Goal: Task Accomplishment & Management: Use online tool/utility

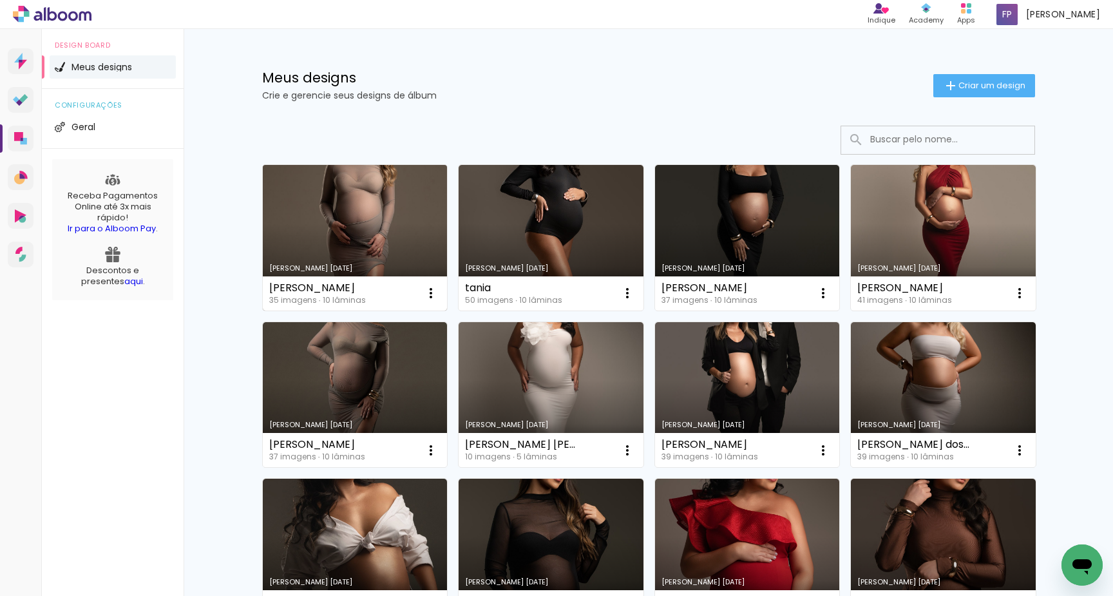
click at [379, 253] on link "[PERSON_NAME] [DATE]" at bounding box center [355, 238] width 185 height 146
click at [974, 82] on span "Criar um design" at bounding box center [991, 85] width 67 height 8
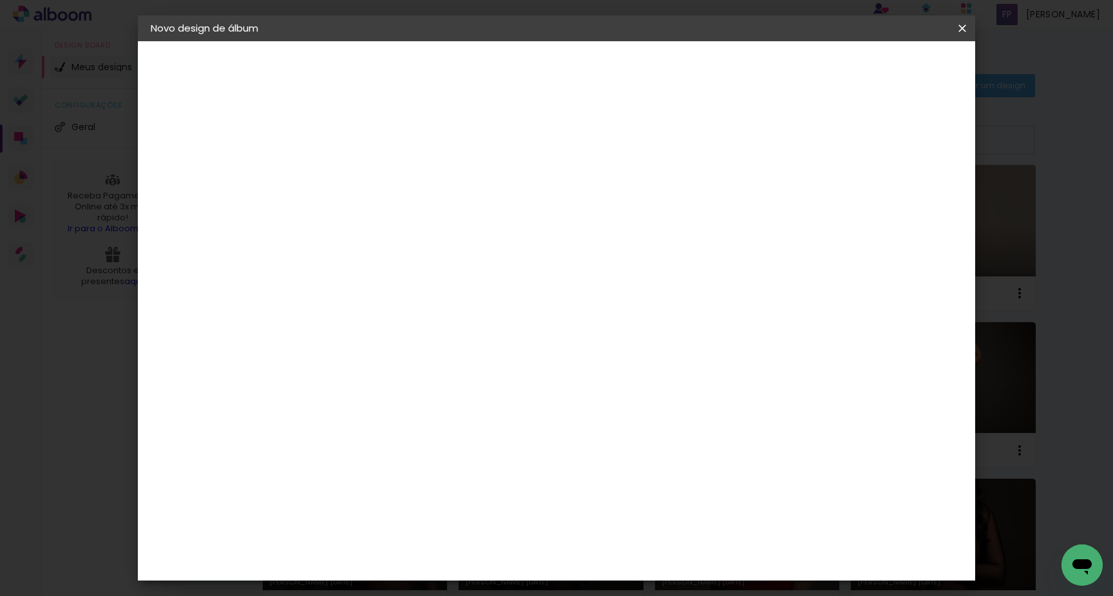
click at [361, 178] on input at bounding box center [361, 173] width 0 height 20
type input "20x20 mostruario"
type paper-input "20x20 mostruario"
click at [0, 0] on slot "Avançar" at bounding box center [0, 0] width 0 height 0
drag, startPoint x: 737, startPoint y: 195, endPoint x: 775, endPoint y: 194, distance: 38.7
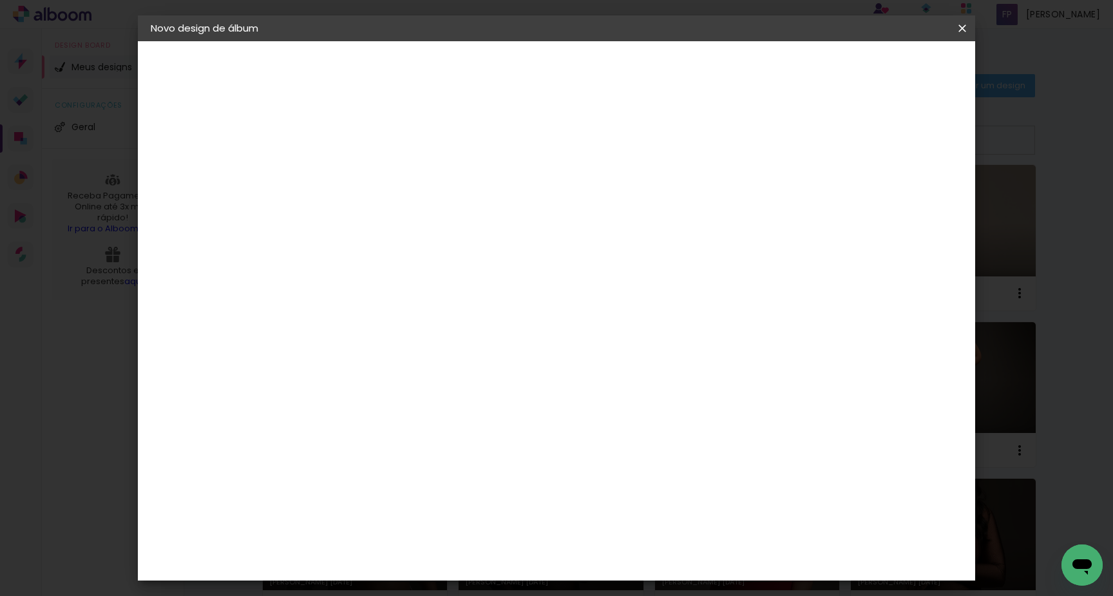
click at [0, 0] on slot "Tamanho Livre" at bounding box center [0, 0] width 0 height 0
click at [602, 65] on paper-button "Avançar" at bounding box center [570, 68] width 63 height 22
click at [332, 366] on input "30" at bounding box center [320, 368] width 33 height 19
click at [338, 367] on div "cm" at bounding box center [344, 368] width 15 height 19
click at [337, 366] on div "cm" at bounding box center [344, 368] width 15 height 19
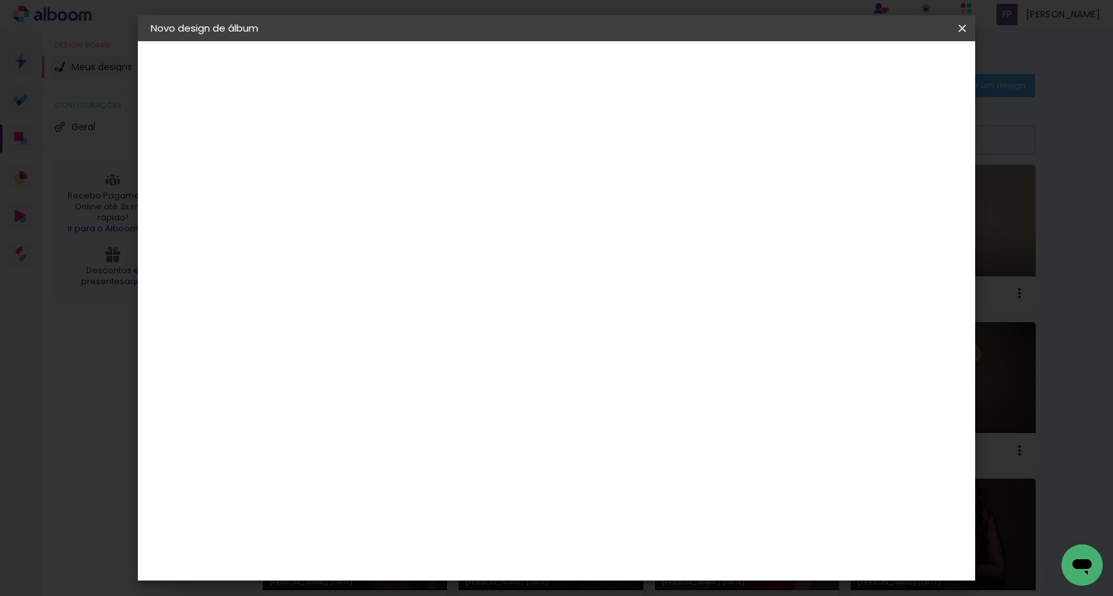
click at [334, 369] on input "30" at bounding box center [320, 368] width 33 height 19
type input "3"
type input "20,5"
type paper-input "20,5"
click at [650, 458] on div "cm" at bounding box center [656, 460] width 15 height 19
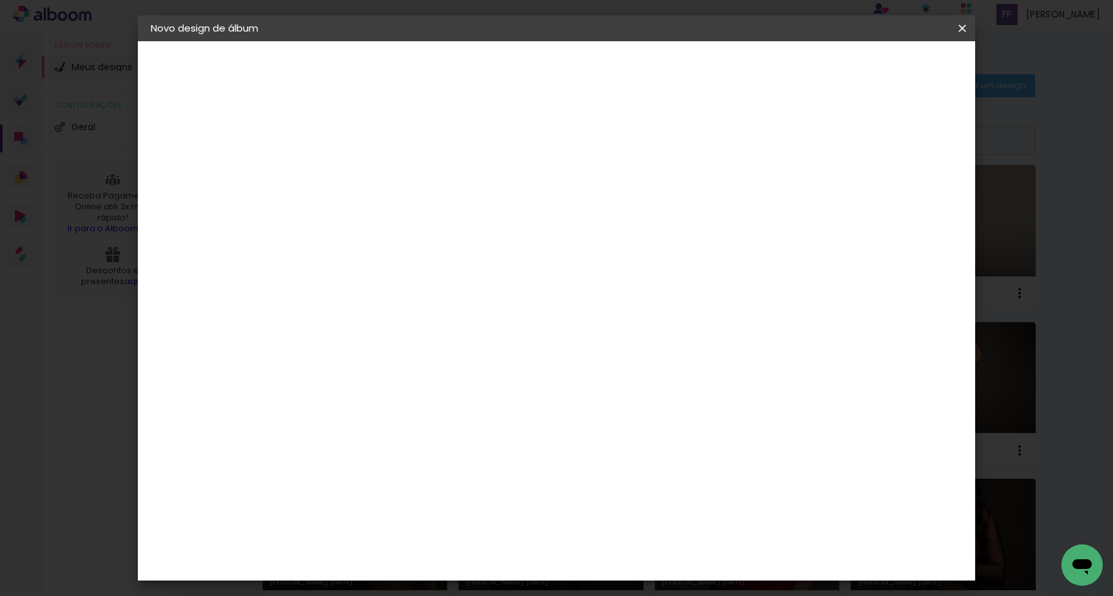
type input "6"
type input "40,6"
type paper-input "40,6"
click at [891, 64] on span "Iniciar design" at bounding box center [862, 68] width 59 height 9
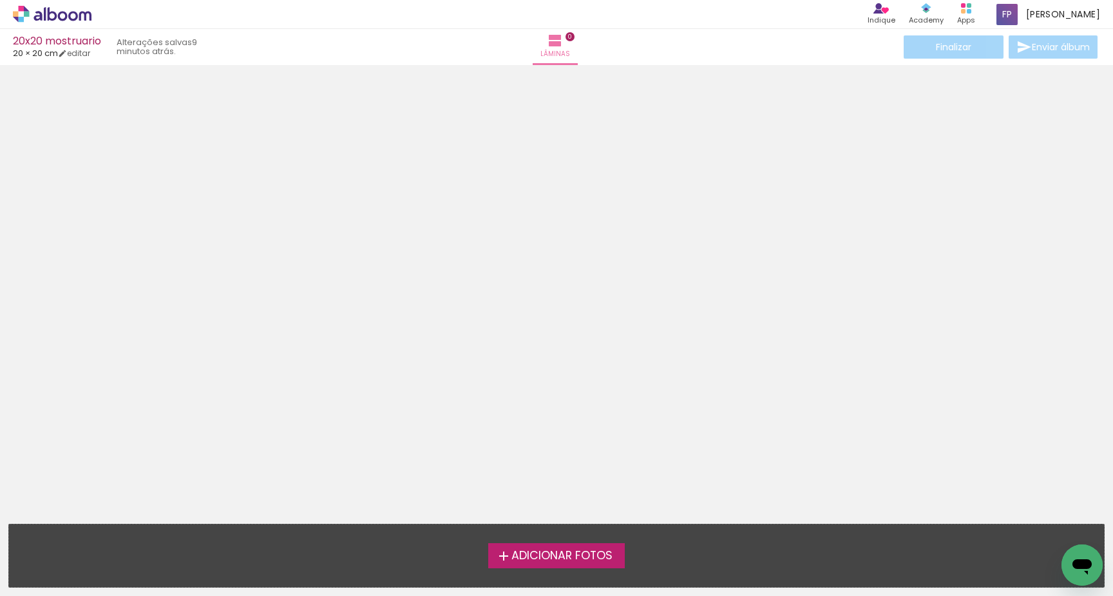
click at [516, 562] on span "Adicionar Fotos" at bounding box center [561, 556] width 101 height 12
click at [0, 0] on input "file" at bounding box center [0, 0] width 0 height 0
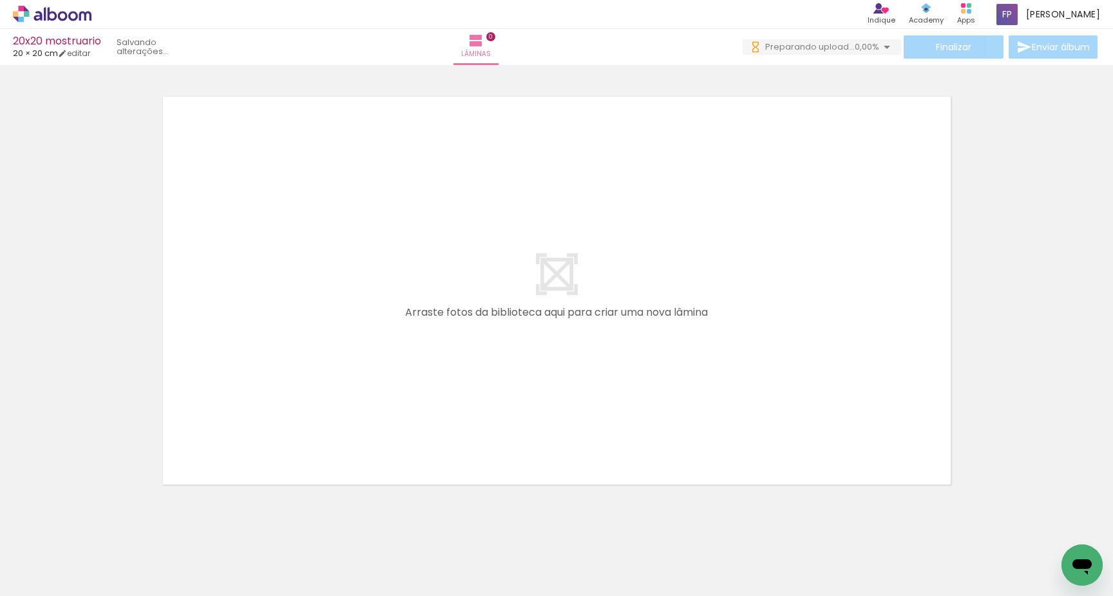
click at [59, 580] on span "Adicionar Fotos" at bounding box center [45, 578] width 39 height 14
click at [0, 0] on input "file" at bounding box center [0, 0] width 0 height 0
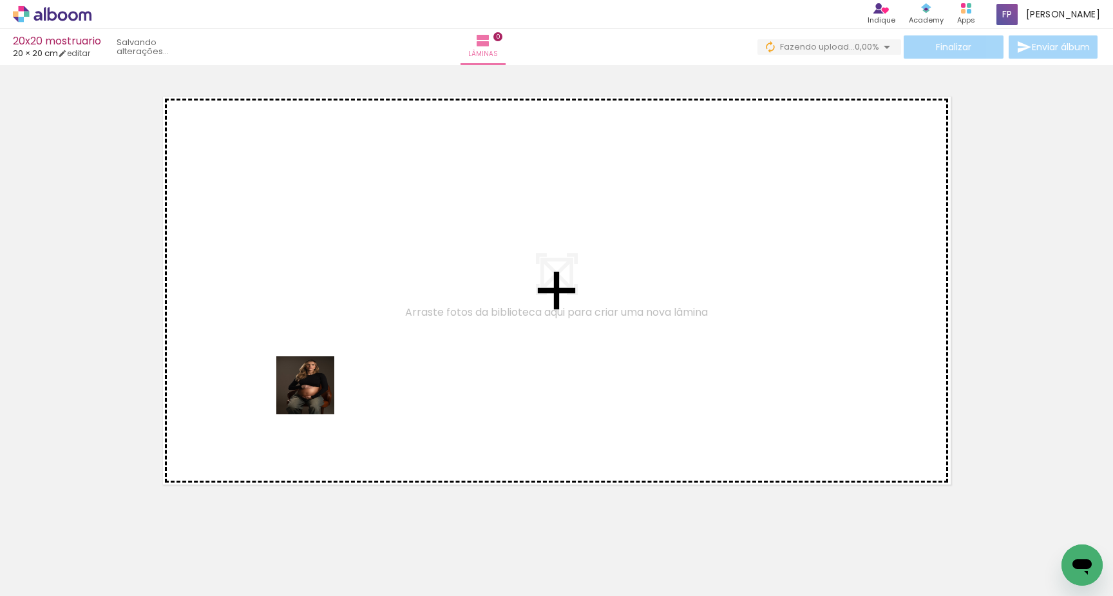
drag, startPoint x: 140, startPoint y: 562, endPoint x: 325, endPoint y: 386, distance: 255.5
click at [325, 386] on quentale-workspace at bounding box center [556, 298] width 1113 height 596
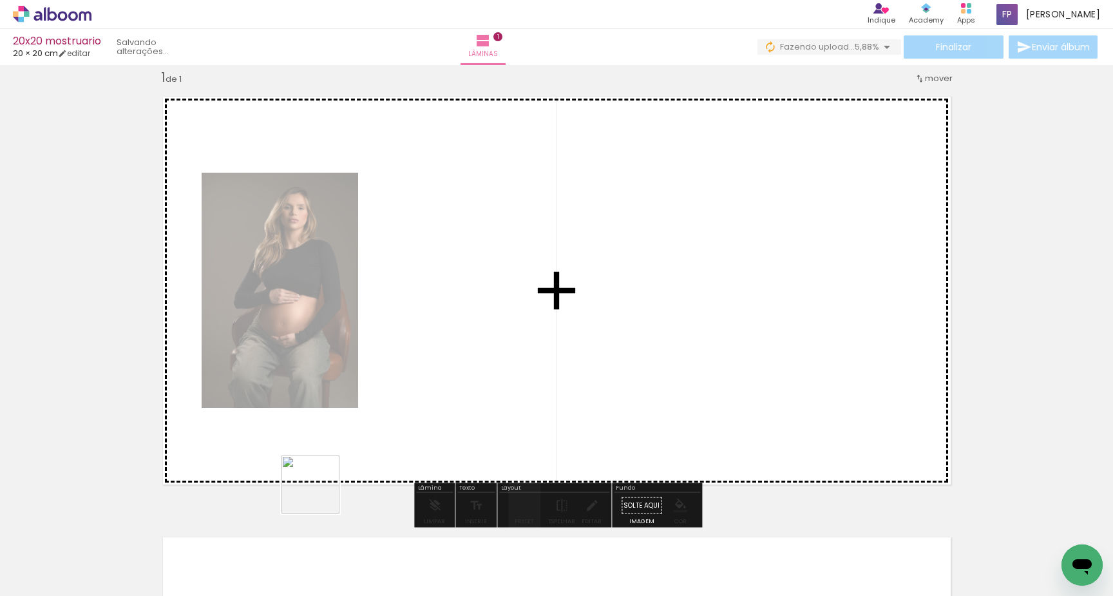
drag, startPoint x: 214, startPoint y: 563, endPoint x: 493, endPoint y: 368, distance: 340.1
click at [493, 368] on quentale-workspace at bounding box center [556, 298] width 1113 height 596
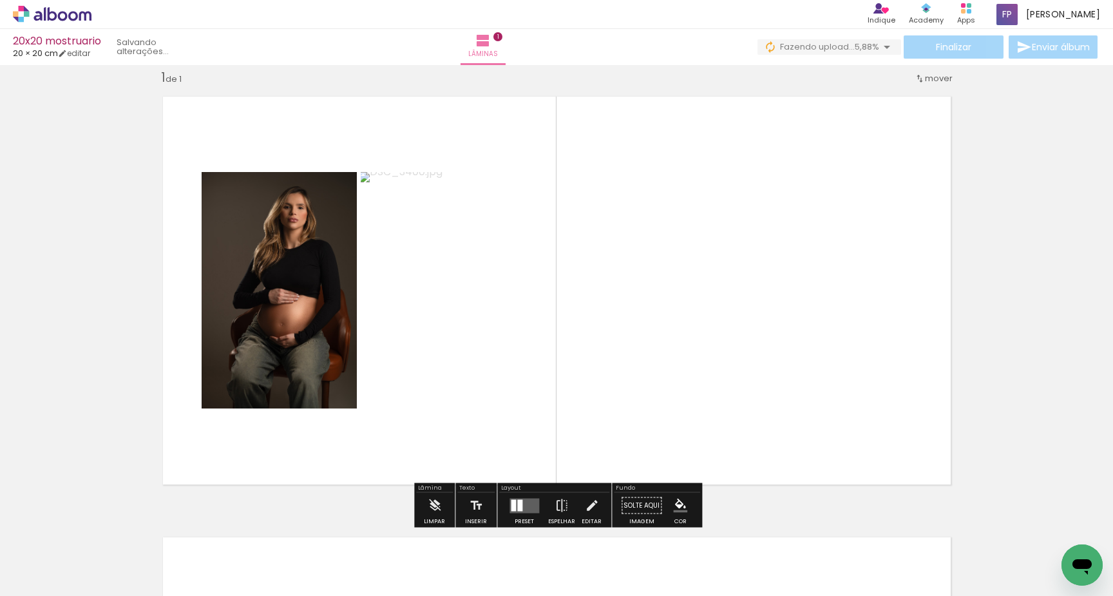
click at [525, 504] on quentale-layouter at bounding box center [524, 505] width 30 height 15
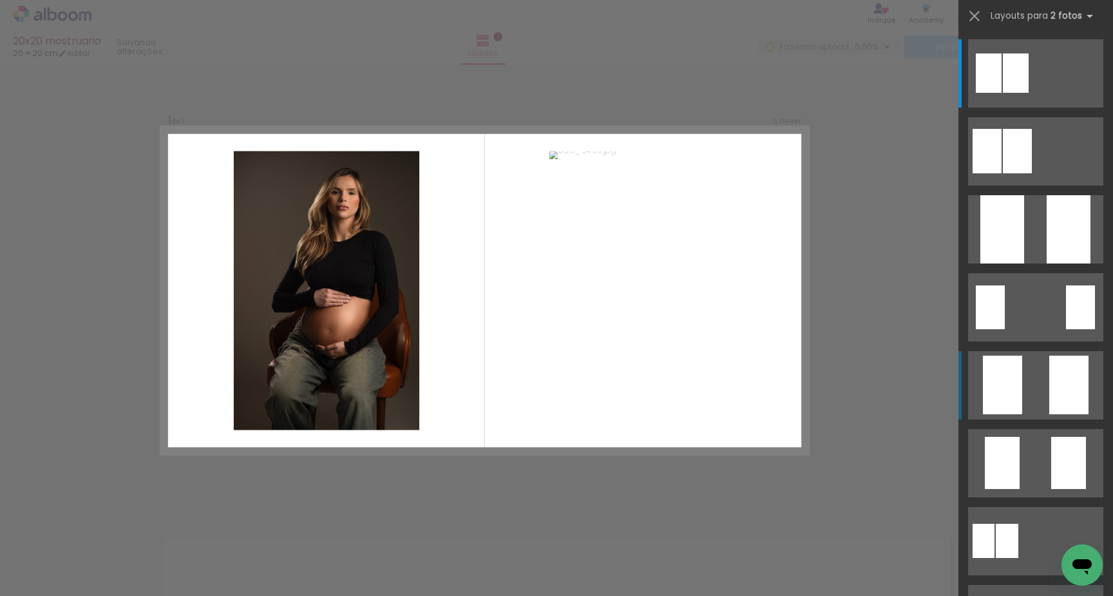
click at [1036, 383] on quentale-layouter at bounding box center [1035, 385] width 135 height 68
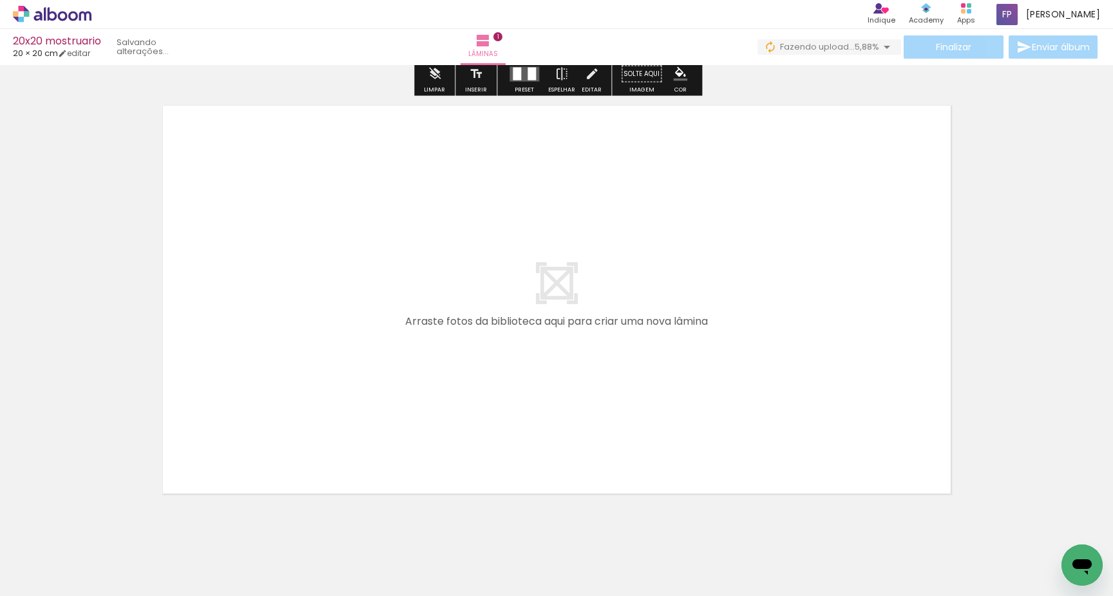
scroll to position [456, 0]
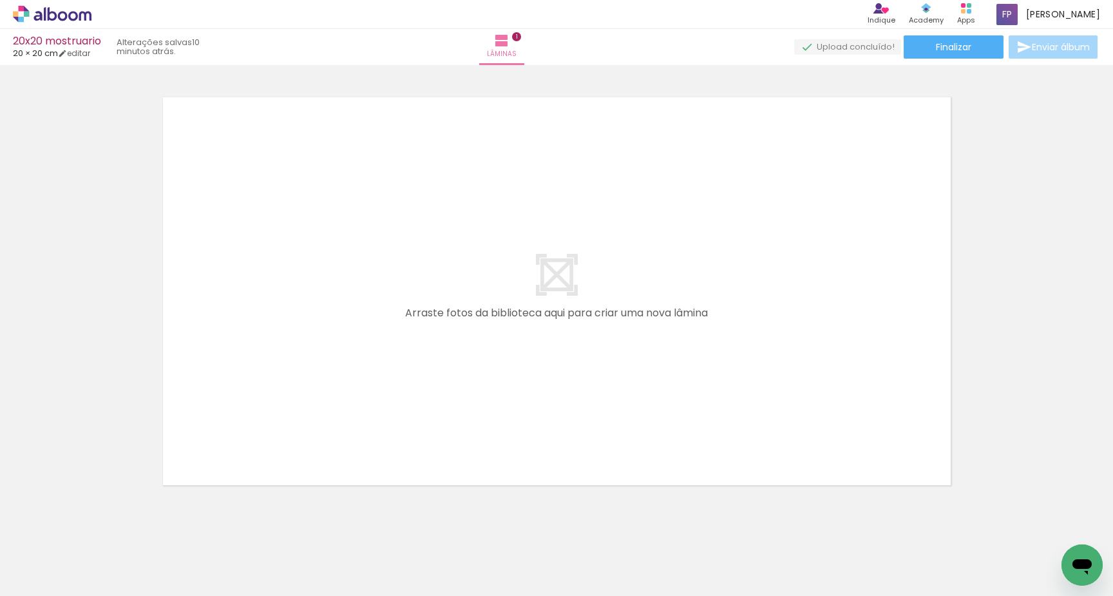
click at [74, 41] on div "20x20 mostruario" at bounding box center [57, 42] width 88 height 12
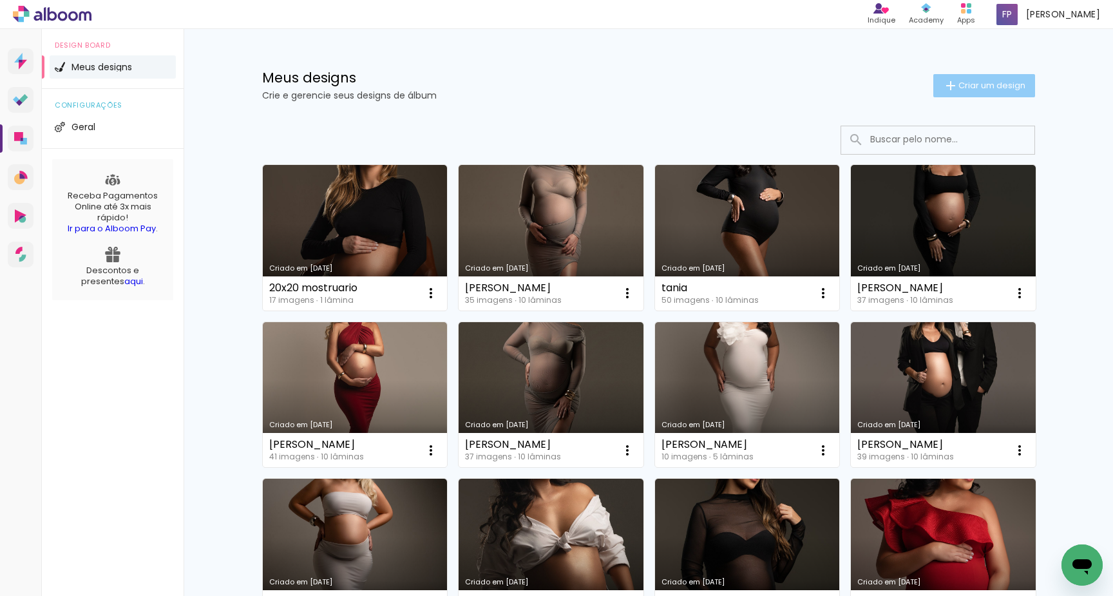
click at [945, 85] on iron-icon at bounding box center [950, 85] width 15 height 15
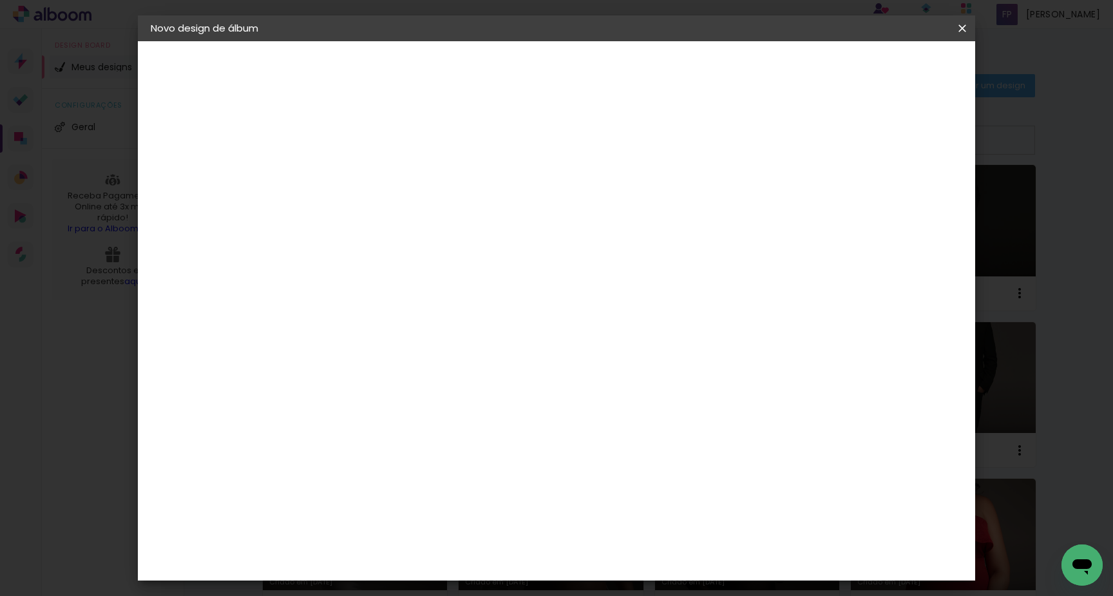
click at [361, 179] on input at bounding box center [361, 173] width 0 height 20
type input "20x25"
type paper-input "20x25"
click at [493, 77] on paper-button "Avançar" at bounding box center [461, 68] width 63 height 22
click at [603, 189] on paper-item "Tamanho Livre" at bounding box center [541, 196] width 124 height 28
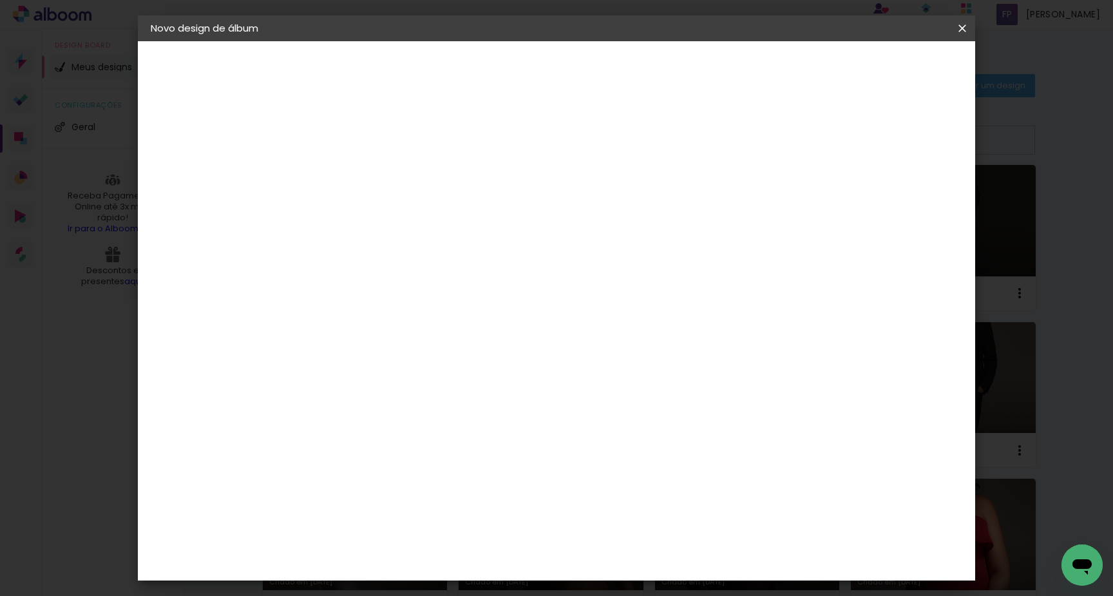
click at [602, 60] on paper-button "Avançar" at bounding box center [570, 68] width 63 height 22
click at [338, 368] on div "cm" at bounding box center [344, 368] width 15 height 19
type input "3"
type input "20,5"
type paper-input "20,5"
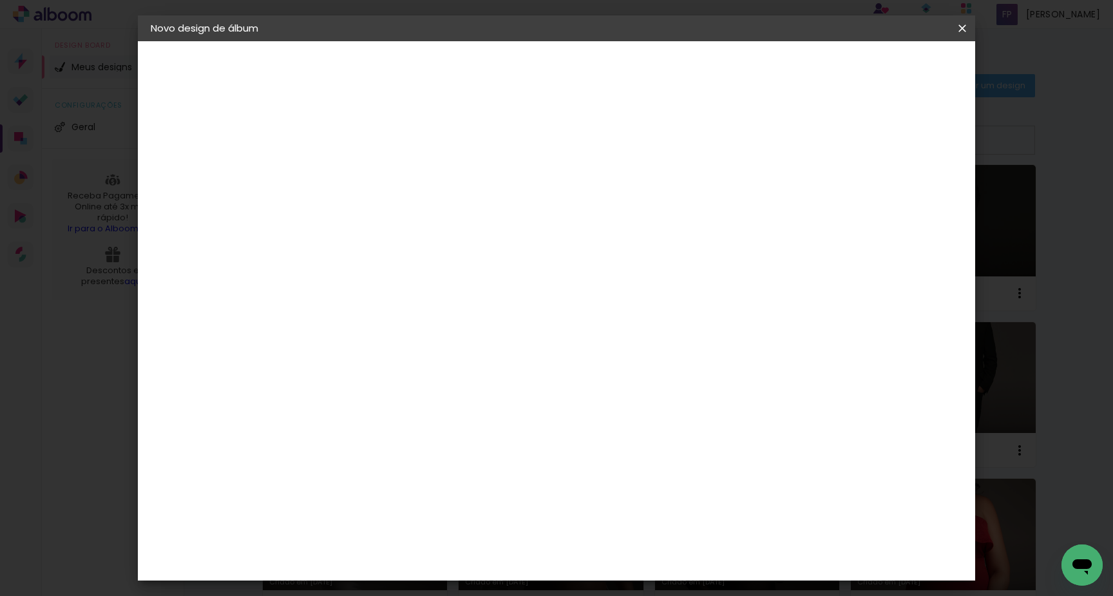
click at [650, 460] on div "cm" at bounding box center [656, 460] width 15 height 19
type input "6"
type input "50,6"
type paper-input "50,6"
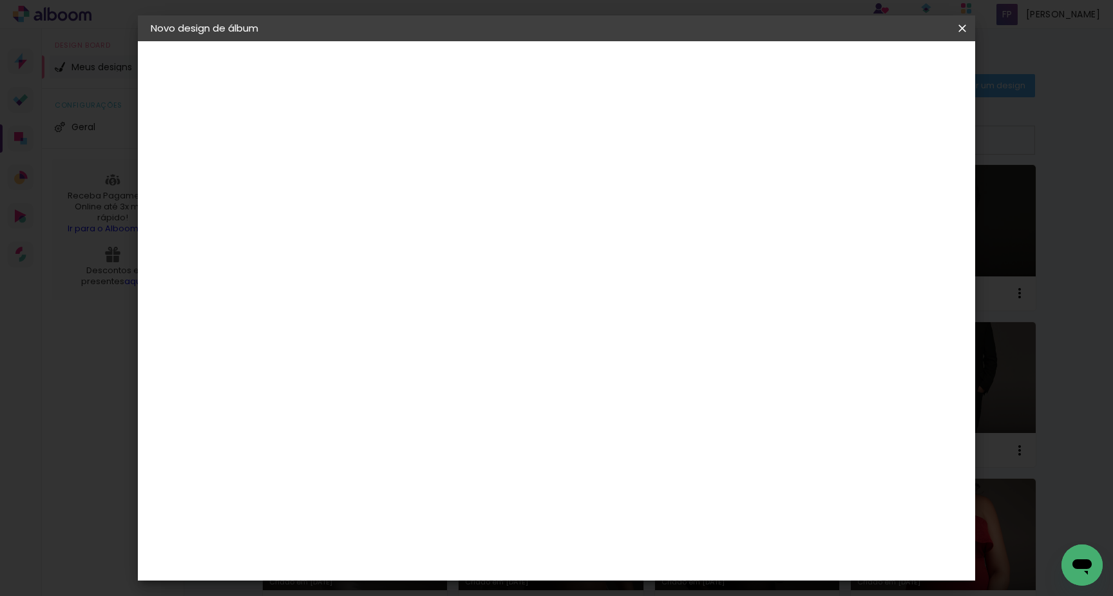
click at [891, 52] on header "Tamanho livre Defina a largura, altura e sangria das lâminas. Voltar Iniciar de…" at bounding box center [614, 74] width 618 height 66
click at [890, 71] on span "Iniciar design" at bounding box center [862, 68] width 59 height 9
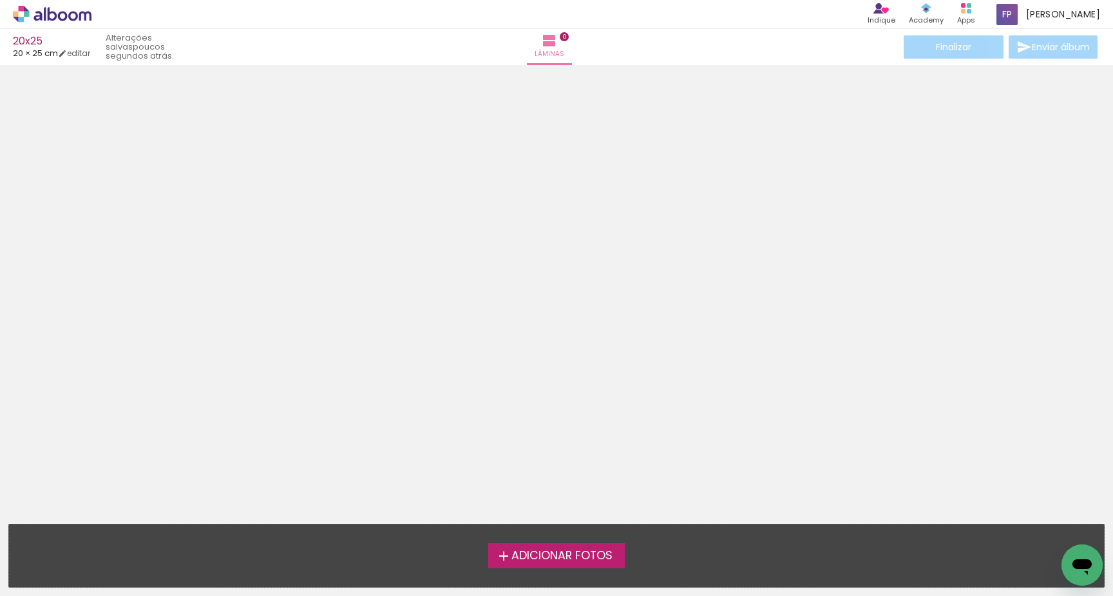
click at [551, 555] on span "Adicionar Fotos" at bounding box center [561, 556] width 101 height 12
click at [0, 0] on input "file" at bounding box center [0, 0] width 0 height 0
click at [537, 550] on span "Adicionar Fotos" at bounding box center [561, 556] width 101 height 12
click at [0, 0] on input "file" at bounding box center [0, 0] width 0 height 0
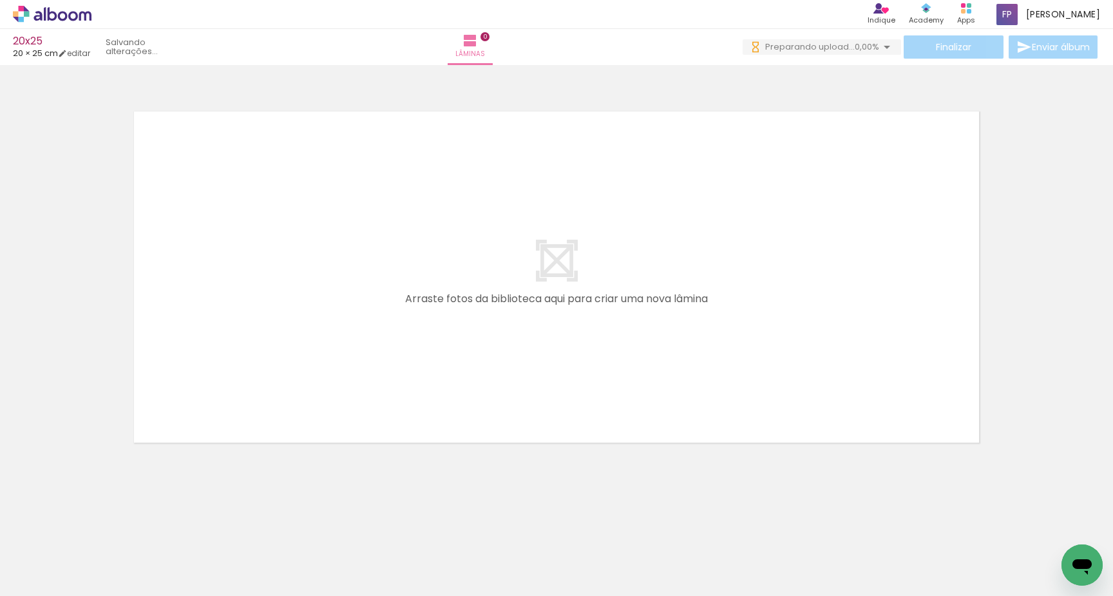
click at [57, 580] on span "Adicionar Fotos" at bounding box center [45, 578] width 39 height 14
click at [0, 0] on input "file" at bounding box center [0, 0] width 0 height 0
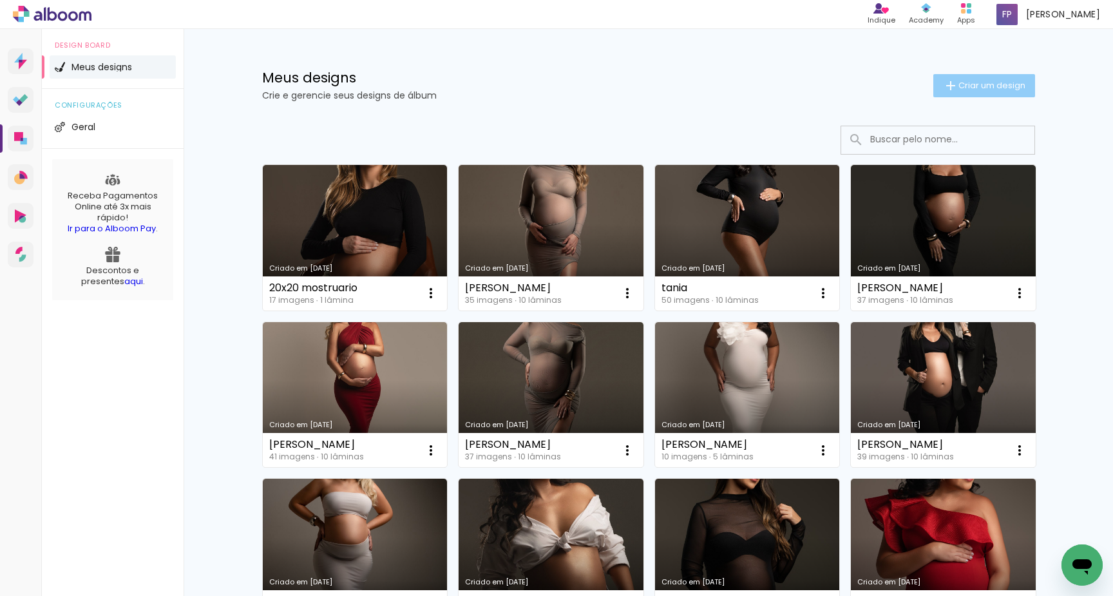
click at [943, 84] on iron-icon at bounding box center [950, 85] width 15 height 15
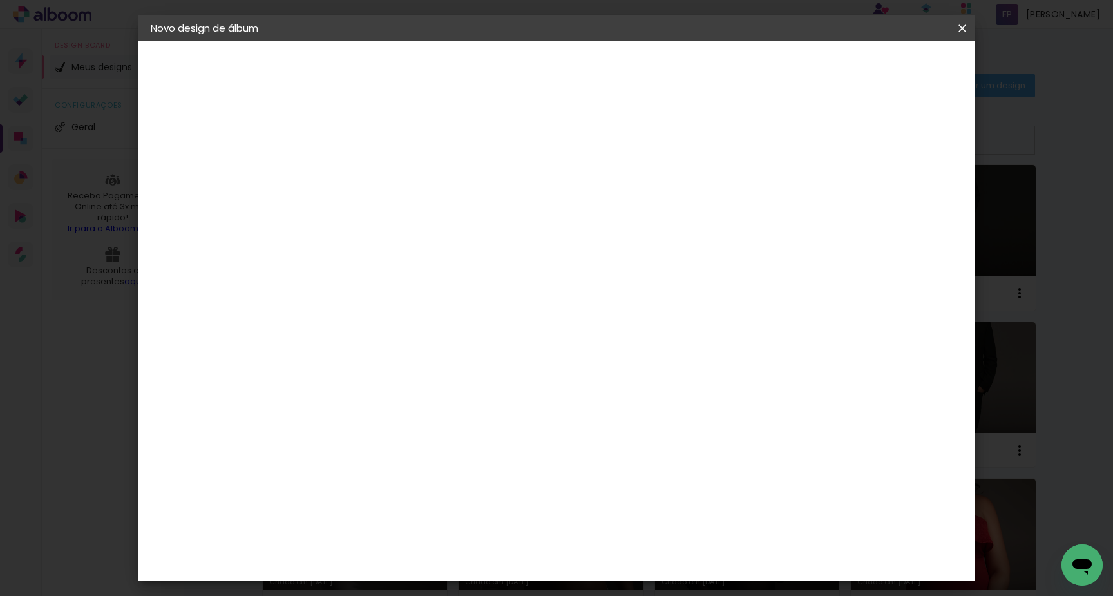
click at [361, 171] on input at bounding box center [361, 173] width 0 height 20
type input "25x25 mostruario"
type paper-input "25x25 mostruario"
click at [493, 78] on paper-button "Avançar" at bounding box center [461, 68] width 63 height 22
click at [0, 0] on slot "Tamanho Livre" at bounding box center [0, 0] width 0 height 0
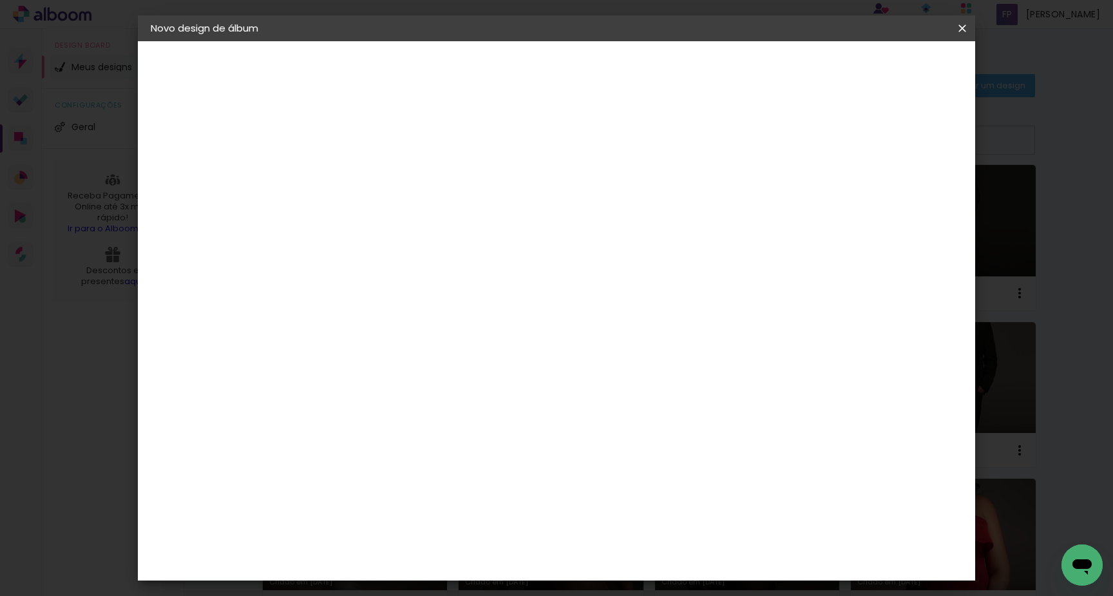
click at [0, 0] on slot "Avançar" at bounding box center [0, 0] width 0 height 0
click at [337, 364] on input "30" at bounding box center [320, 368] width 33 height 19
type input "3"
type input "25,5"
type paper-input "25,5"
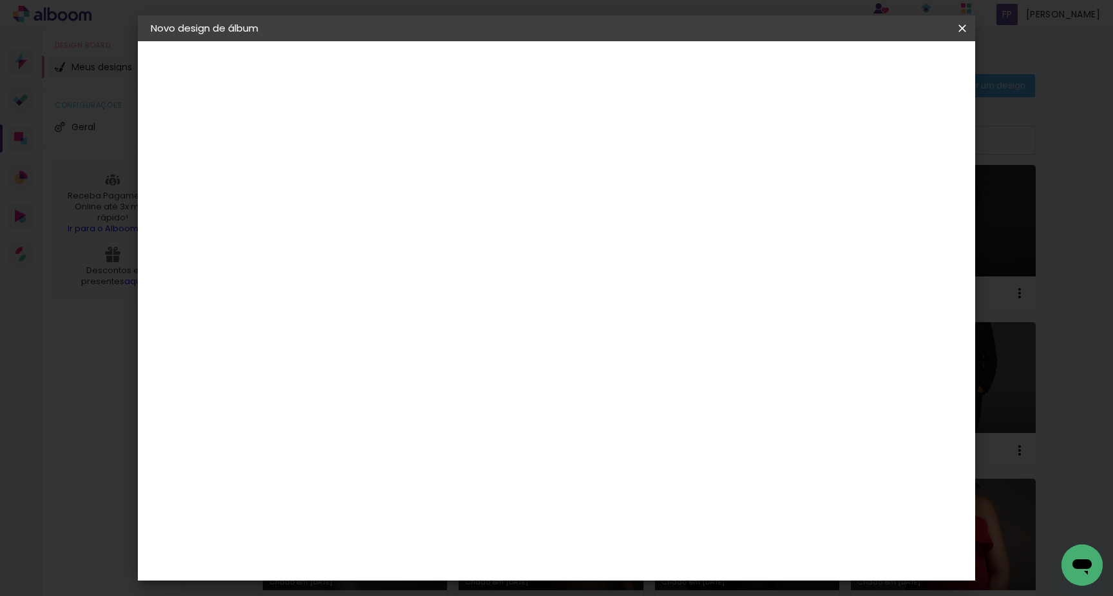
click at [652, 500] on div "cm" at bounding box center [656, 503] width 15 height 19
type input "6"
type input "50,6"
type paper-input "50,6"
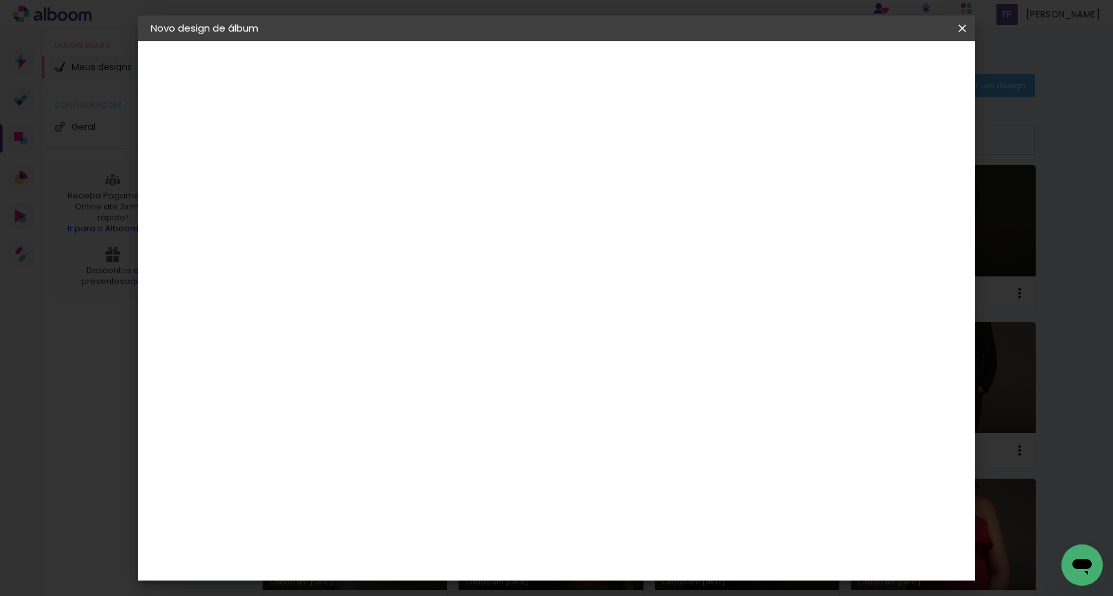
click at [904, 77] on paper-button "Iniciar design" at bounding box center [862, 68] width 84 height 22
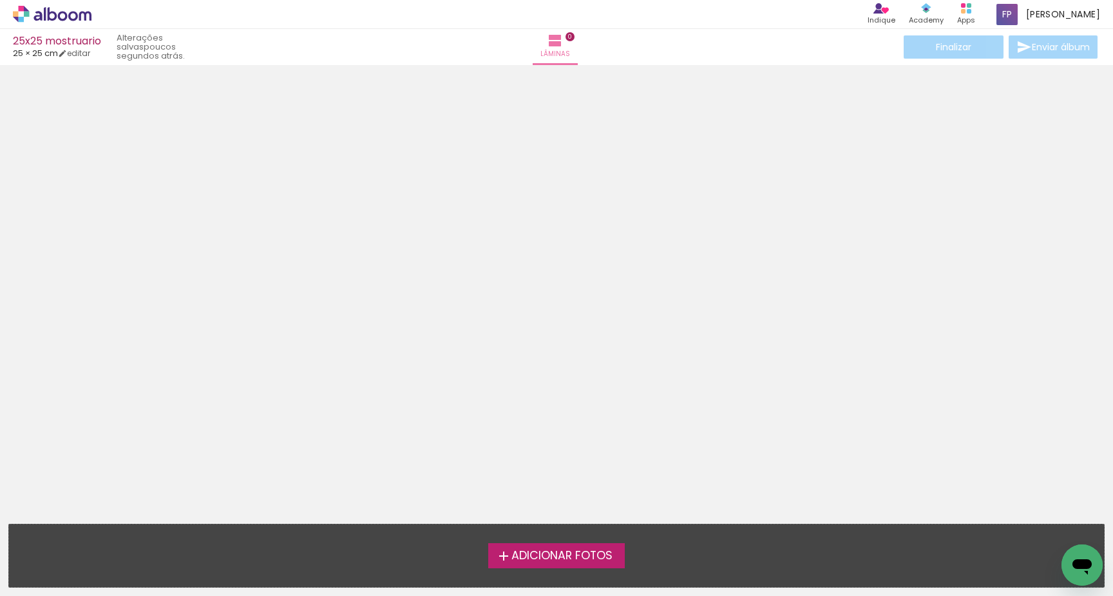
click at [596, 554] on span "Adicionar Fotos" at bounding box center [561, 556] width 101 height 12
click at [0, 0] on input "file" at bounding box center [0, 0] width 0 height 0
click at [549, 545] on label "Adicionar Fotos" at bounding box center [556, 555] width 137 height 24
click at [0, 0] on input "file" at bounding box center [0, 0] width 0 height 0
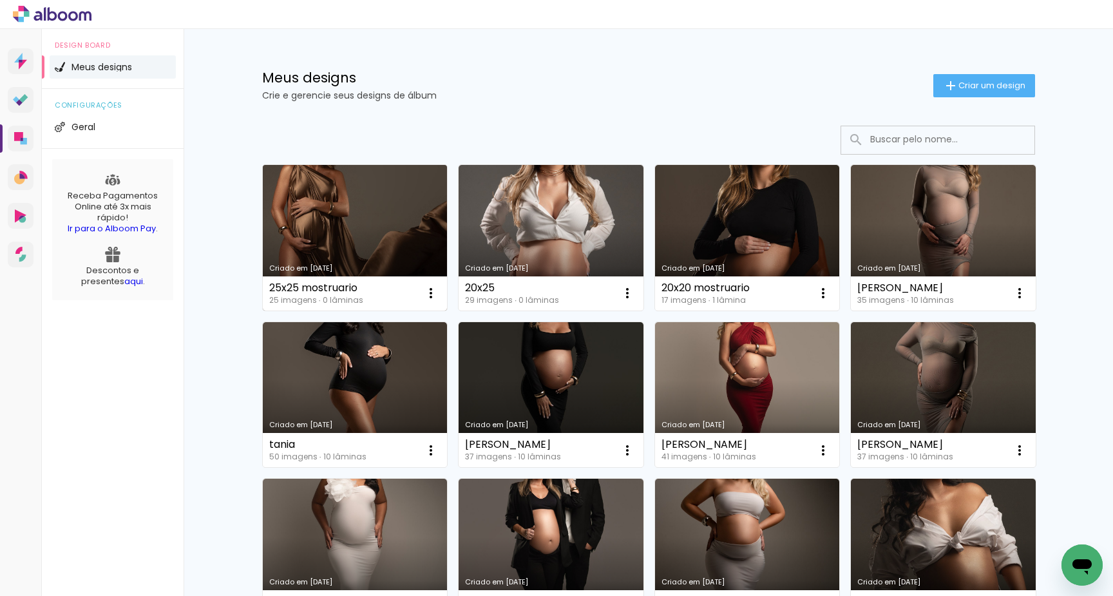
click at [356, 207] on link "Criado em [DATE]" at bounding box center [355, 238] width 185 height 146
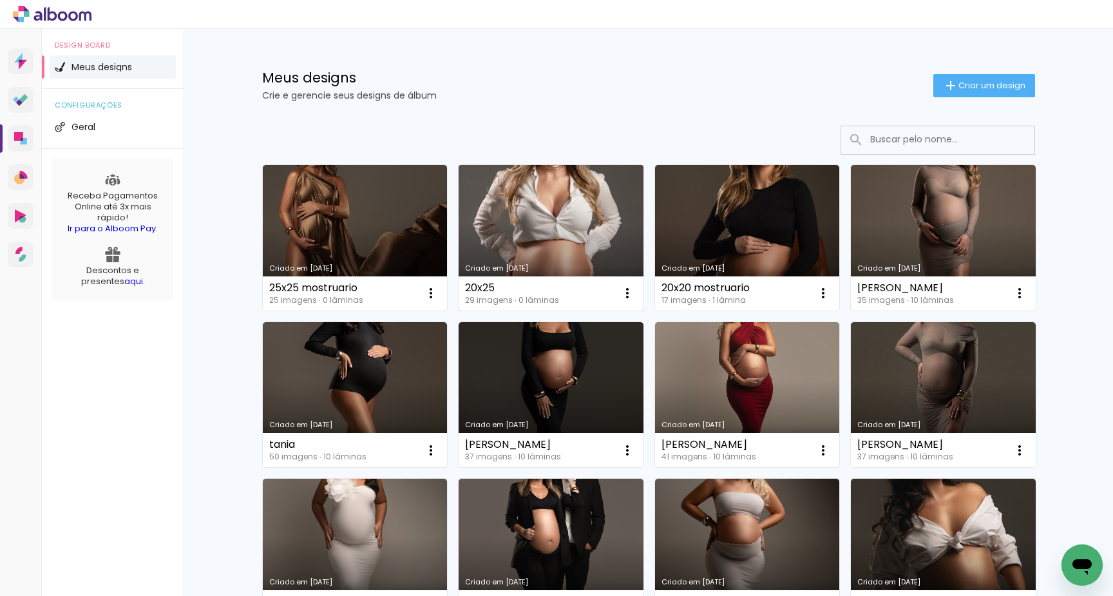
click at [522, 238] on link "Criado em [DATE]" at bounding box center [550, 238] width 185 height 146
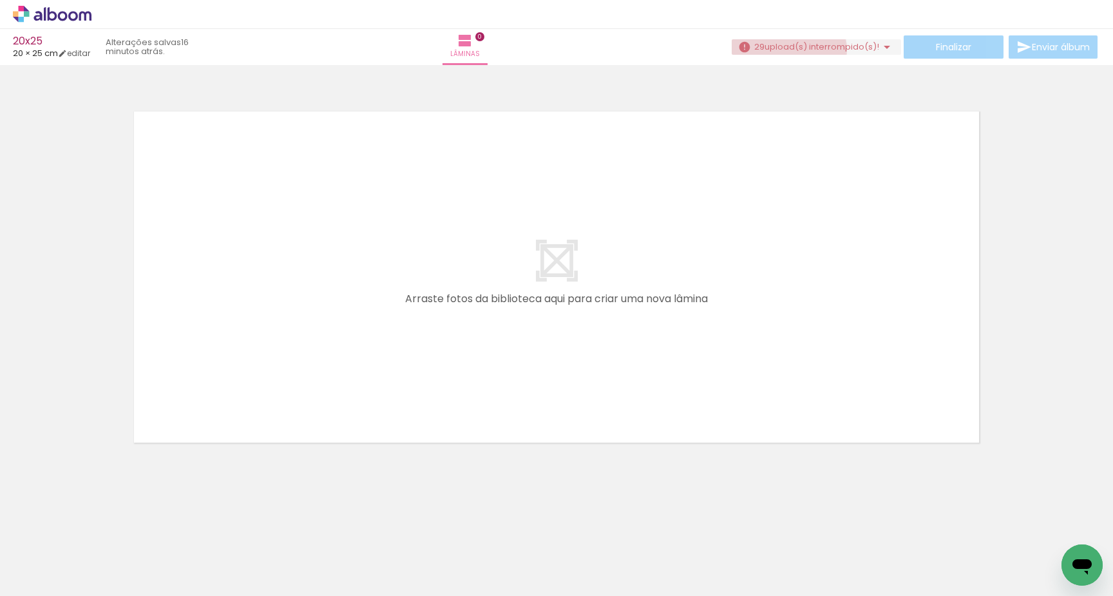
click at [780, 50] on span "upload(s) interrompido(s)!" at bounding box center [821, 47] width 115 height 12
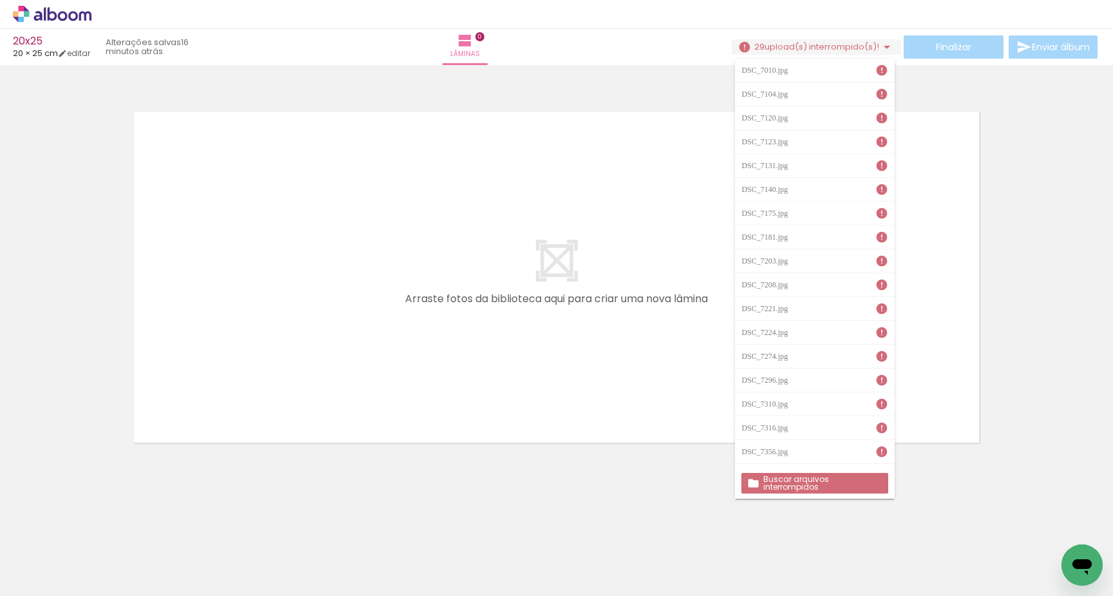
click at [0, 0] on slot "Buscar arquivos interrompidos" at bounding box center [0, 0] width 0 height 0
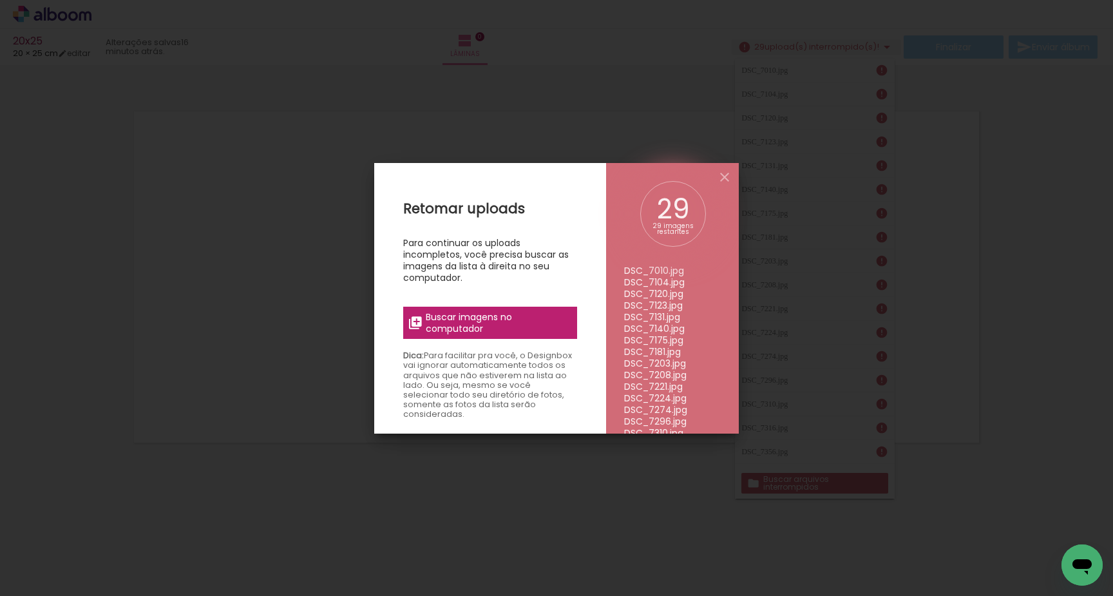
click at [486, 332] on span "Buscar imagens no computador" at bounding box center [498, 322] width 144 height 23
click at [0, 0] on input "file" at bounding box center [0, 0] width 0 height 0
click at [724, 176] on iron-icon at bounding box center [724, 176] width 15 height 15
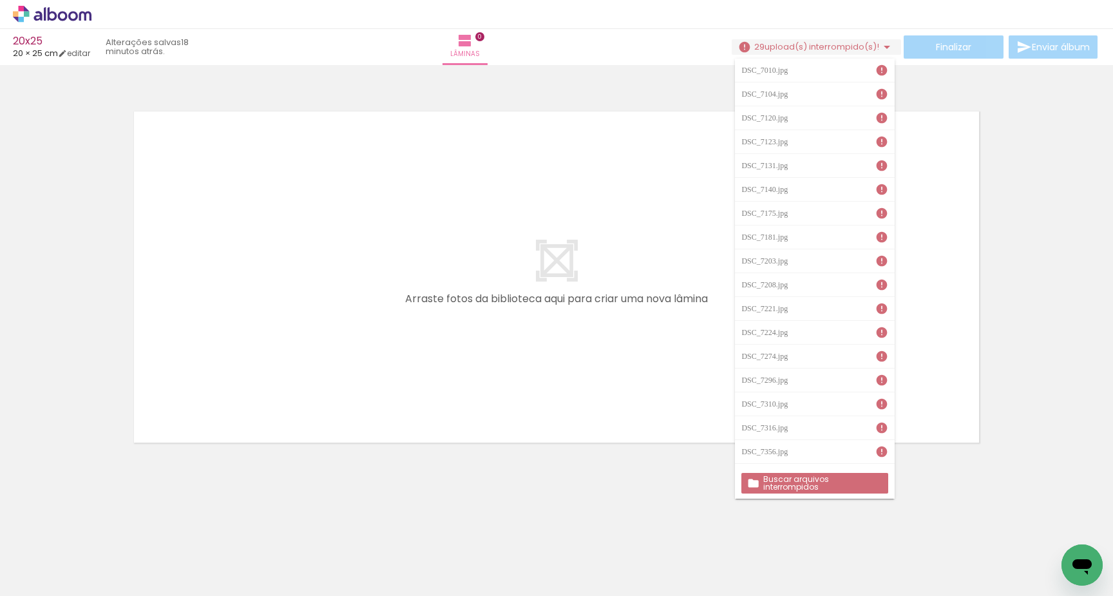
click at [104, 529] on iron-icon at bounding box center [101, 527] width 14 height 14
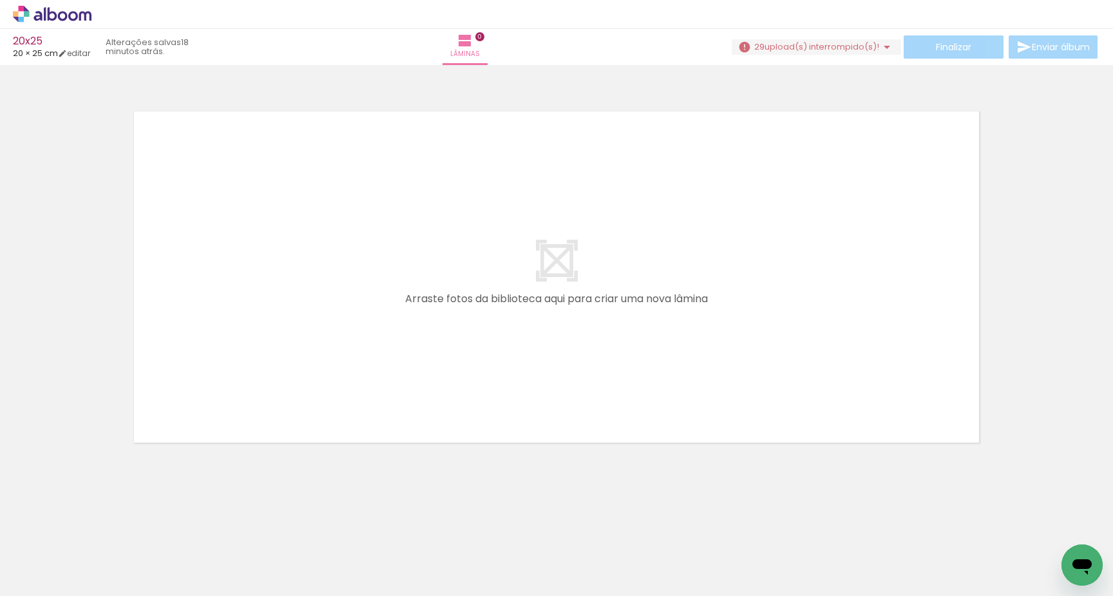
click at [104, 527] on iron-horizontal-list at bounding box center [93, 555] width 26 height 80
click at [106, 535] on iron-horizontal-list at bounding box center [93, 555] width 26 height 80
click at [106, 547] on iron-horizontal-list at bounding box center [93, 555] width 26 height 80
click at [471, 529] on iron-icon at bounding box center [468, 527] width 14 height 14
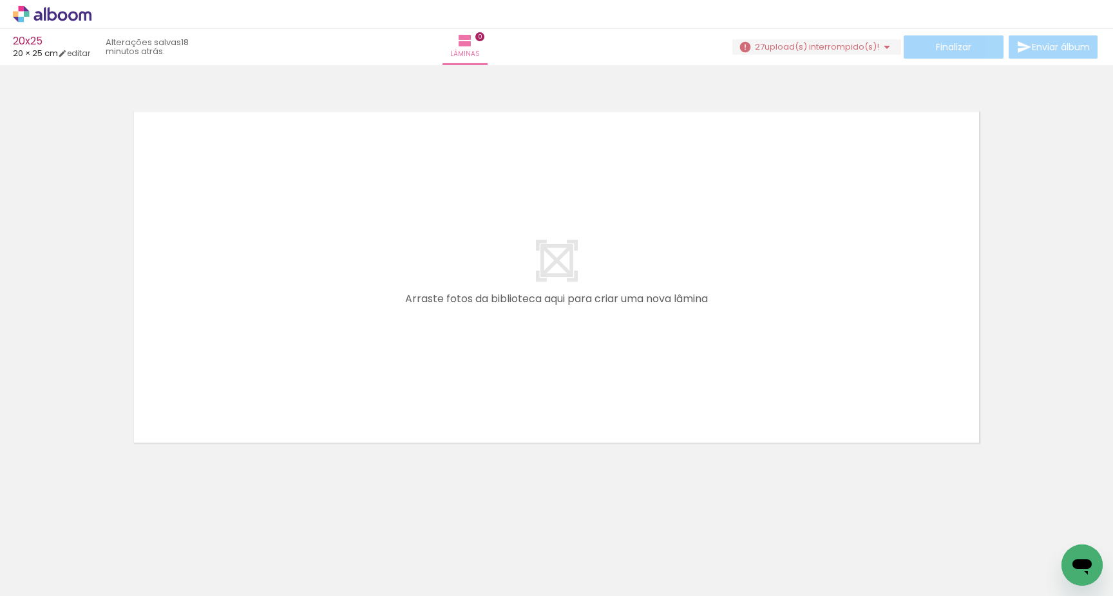
scroll to position [0, 931]
click at [839, 44] on span "upload(s) interrompido(s)!" at bounding box center [821, 47] width 115 height 12
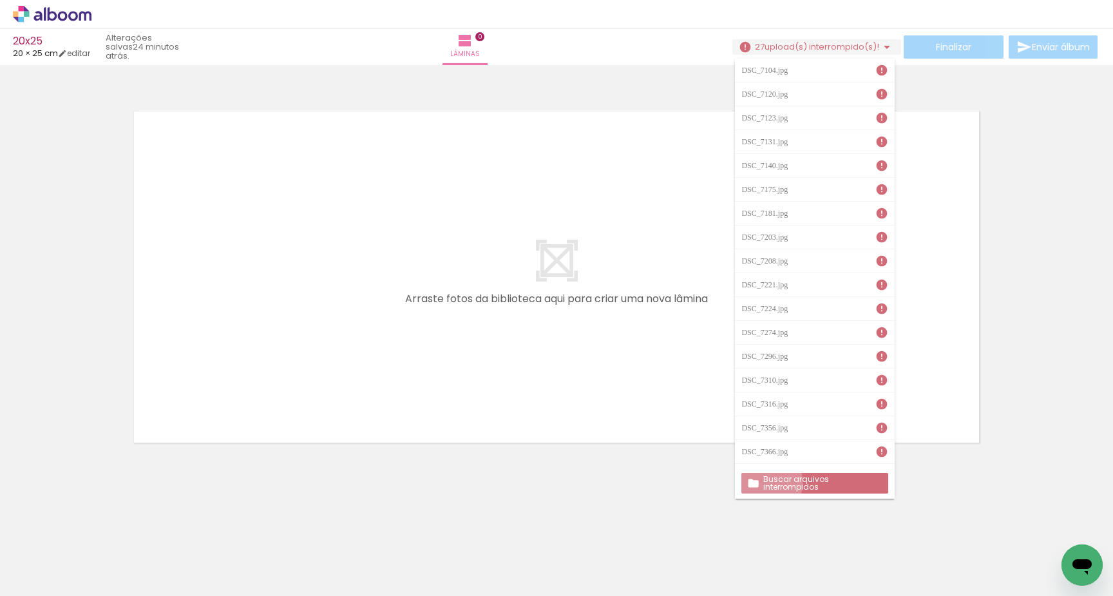
click at [0, 0] on slot "Buscar arquivos interrompidos" at bounding box center [0, 0] width 0 height 0
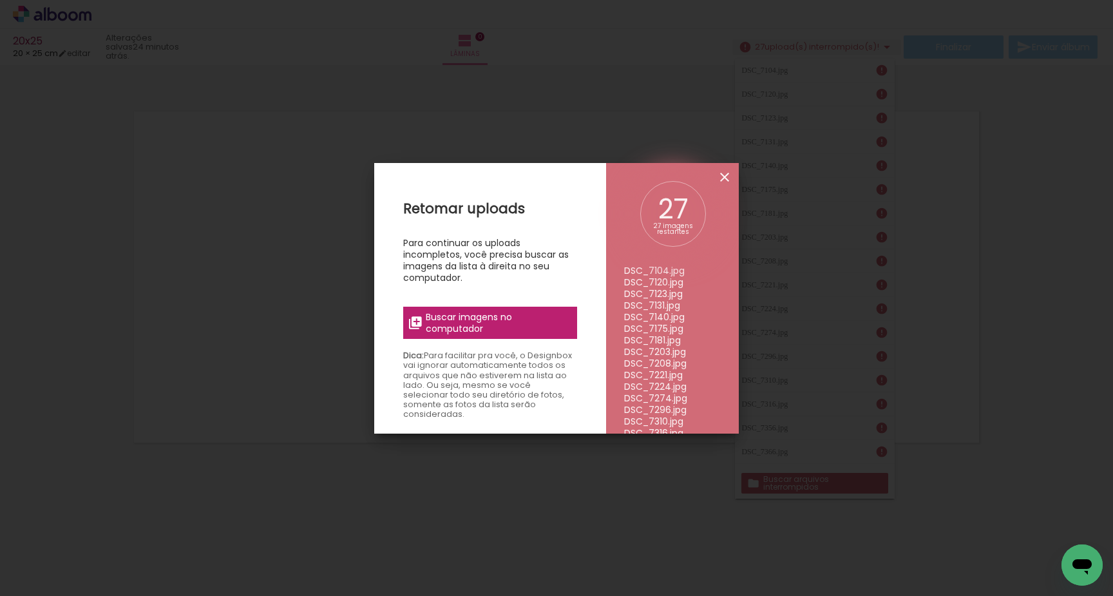
click at [724, 183] on iron-icon at bounding box center [724, 176] width 15 height 15
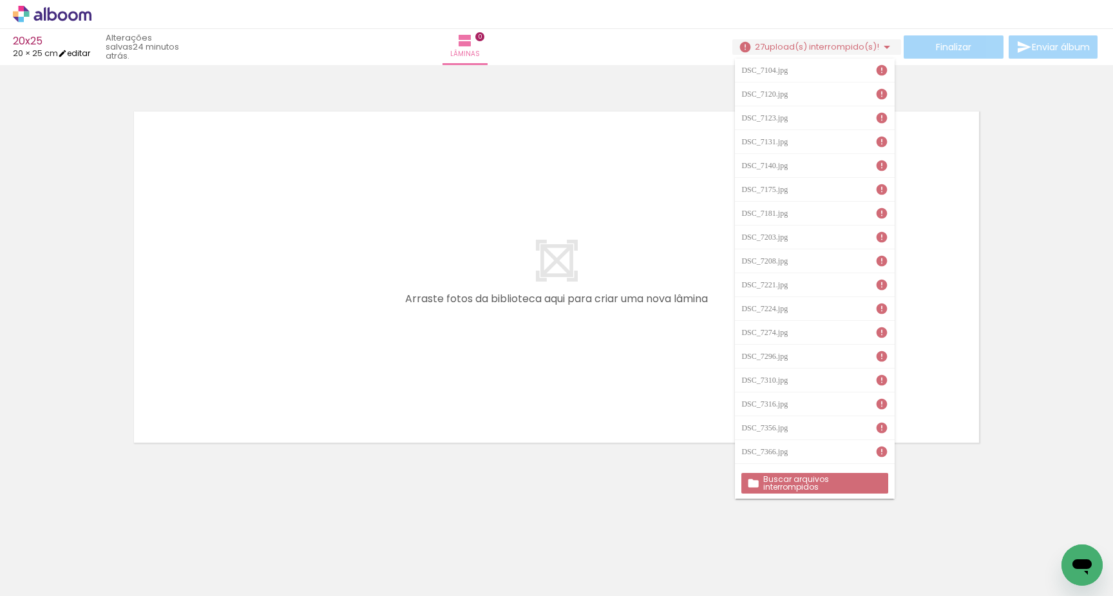
click at [84, 51] on link "editar" at bounding box center [74, 53] width 32 height 11
type input "20,5"
type input "50,6"
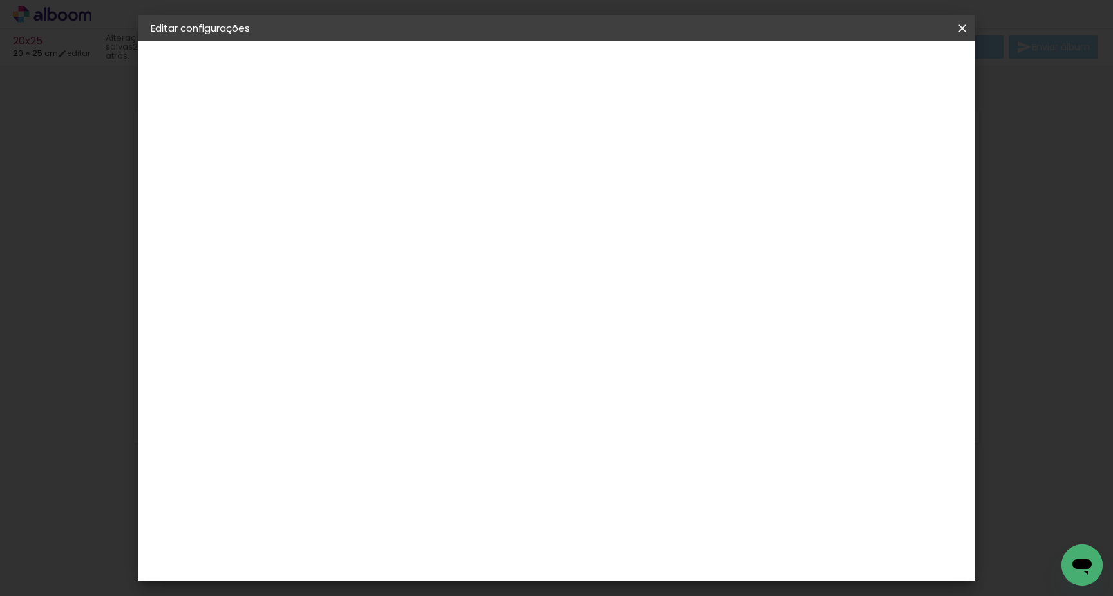
click at [862, 67] on span "Salvar configurações" at bounding box center [843, 68] width 95 height 9
click at [961, 28] on iron-icon at bounding box center [961, 28] width 15 height 13
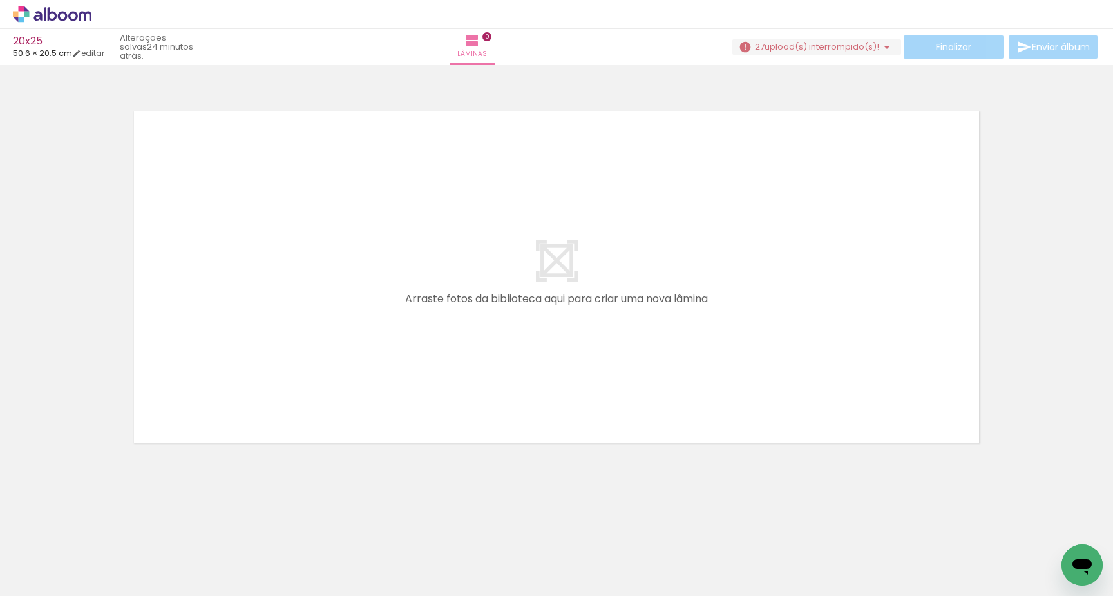
click at [33, 579] on span "Adicionar Fotos" at bounding box center [45, 578] width 39 height 14
click at [0, 0] on input "file" at bounding box center [0, 0] width 0 height 0
